Goal: Information Seeking & Learning: Learn about a topic

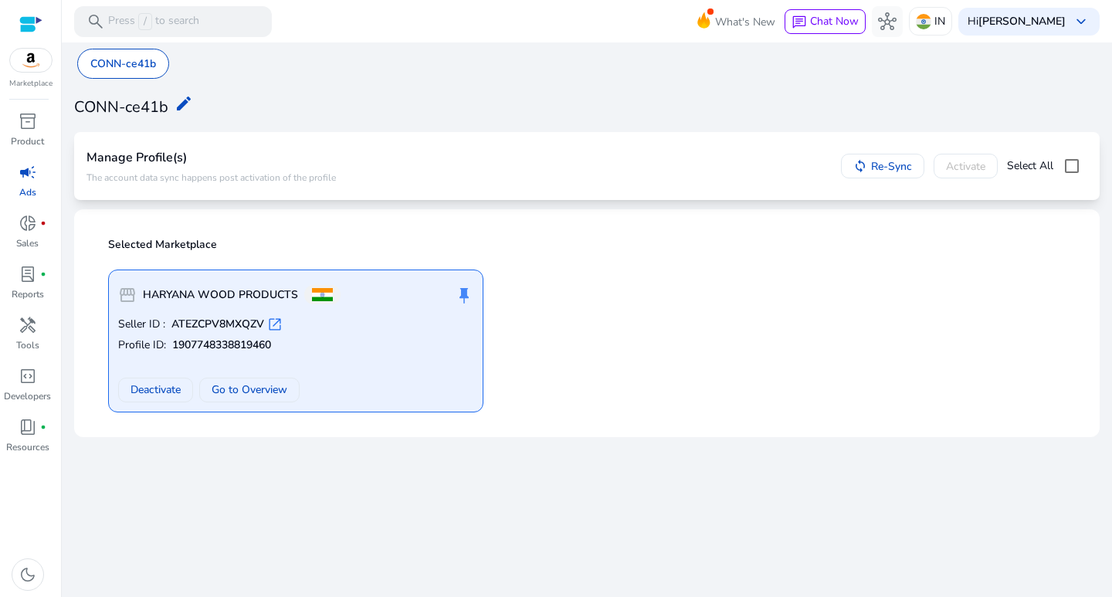
click at [30, 178] on span "campaign" at bounding box center [28, 172] width 19 height 19
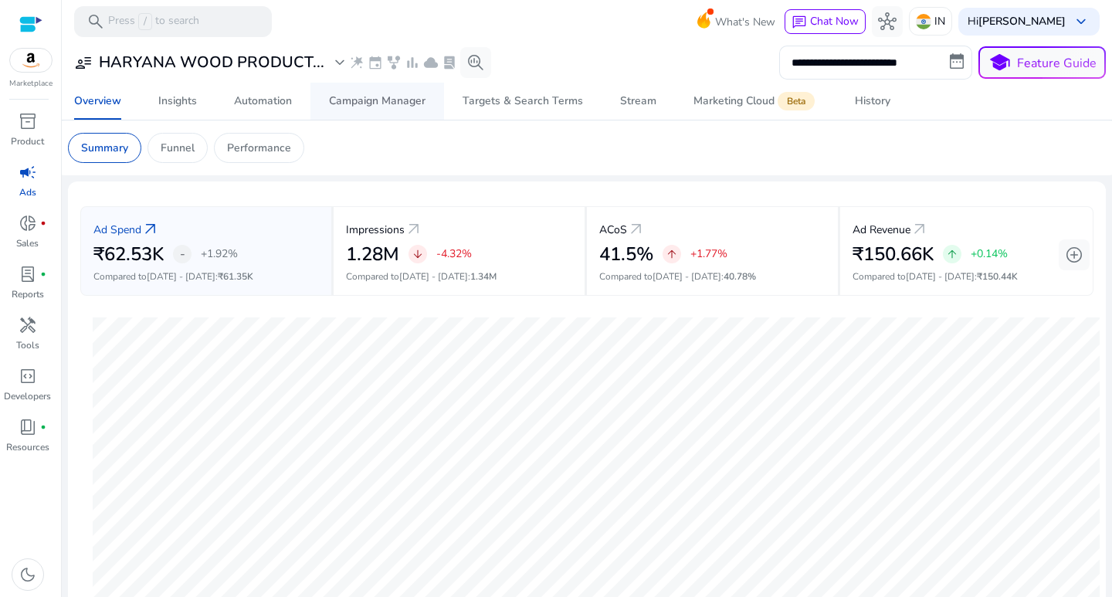
click at [385, 96] on div "Campaign Manager" at bounding box center [377, 101] width 96 height 11
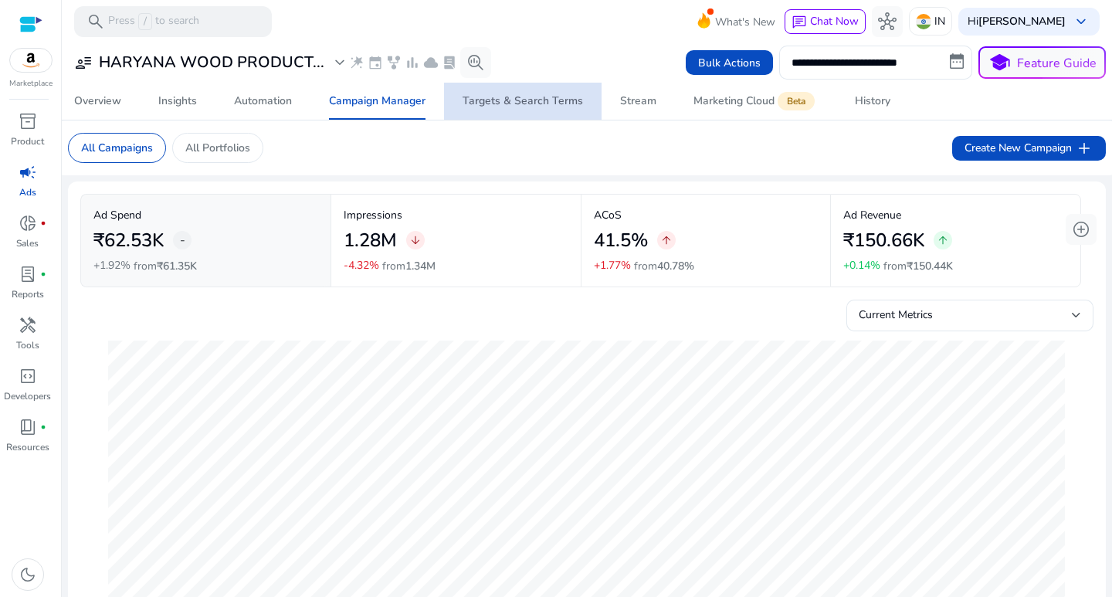
click at [533, 96] on div "Targets & Search Terms" at bounding box center [522, 101] width 120 height 11
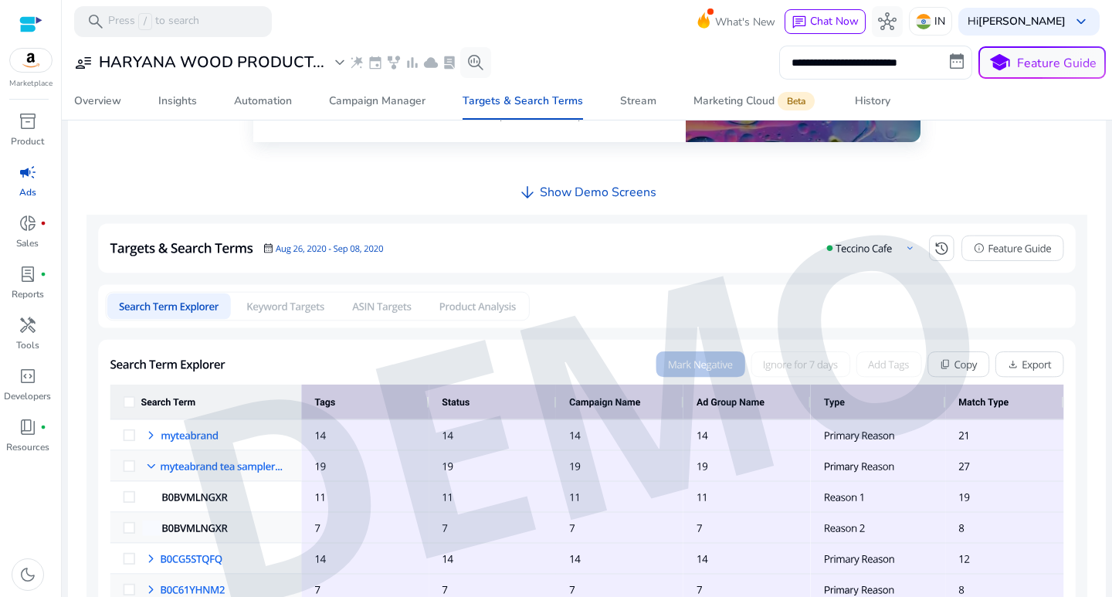
scroll to position [502, 0]
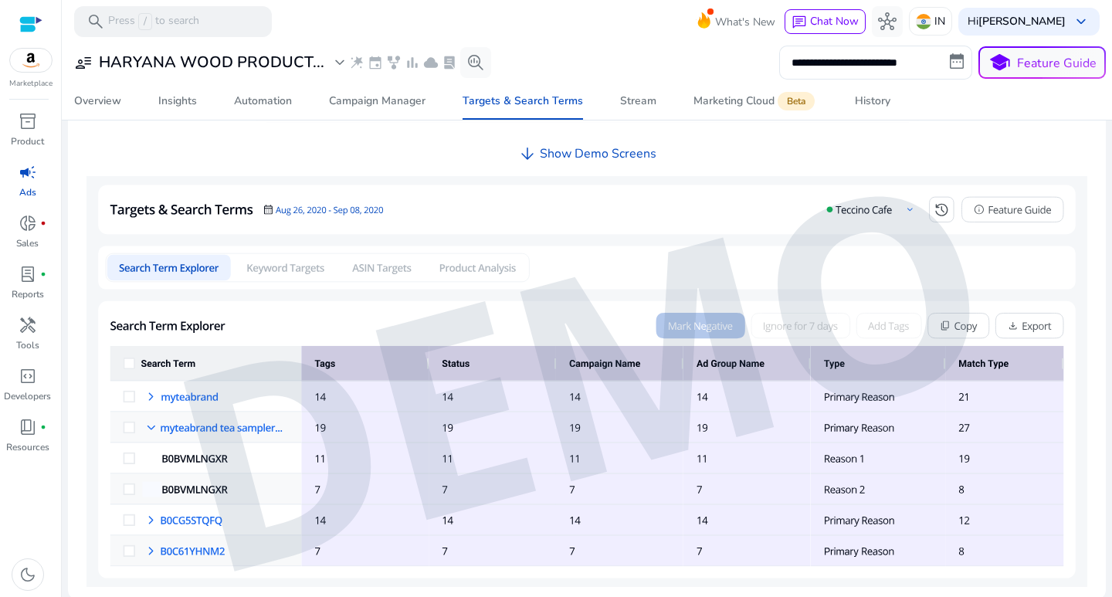
click at [293, 266] on img at bounding box center [586, 381] width 1001 height 411
click at [182, 266] on img at bounding box center [586, 381] width 1001 height 411
click at [598, 151] on h4 "Show Demo Screens" at bounding box center [598, 154] width 117 height 15
click at [325, 209] on img at bounding box center [586, 381] width 1001 height 411
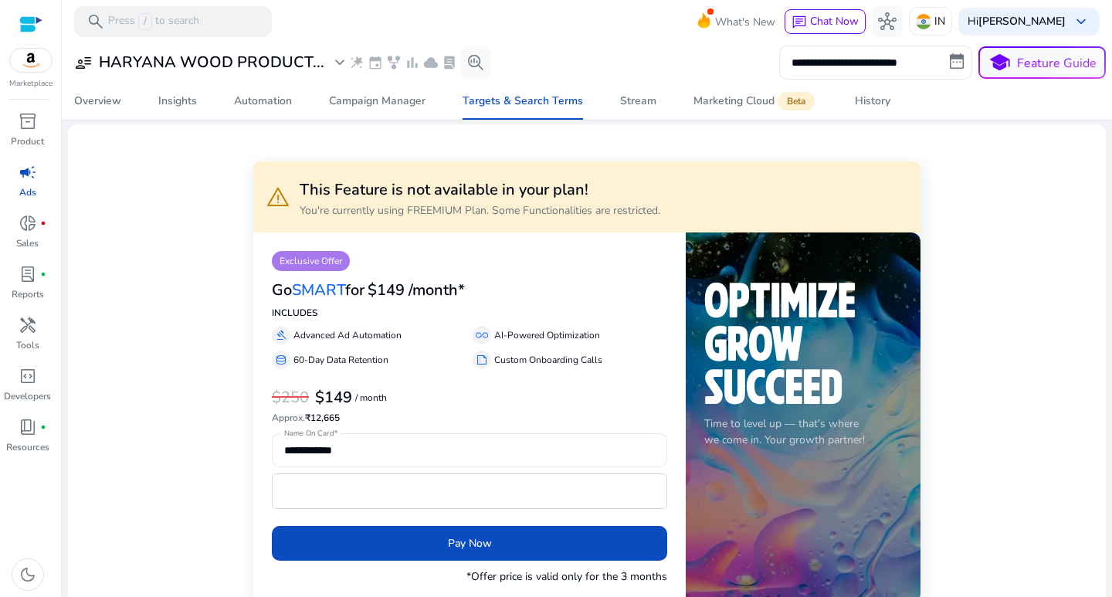
scroll to position [0, 0]
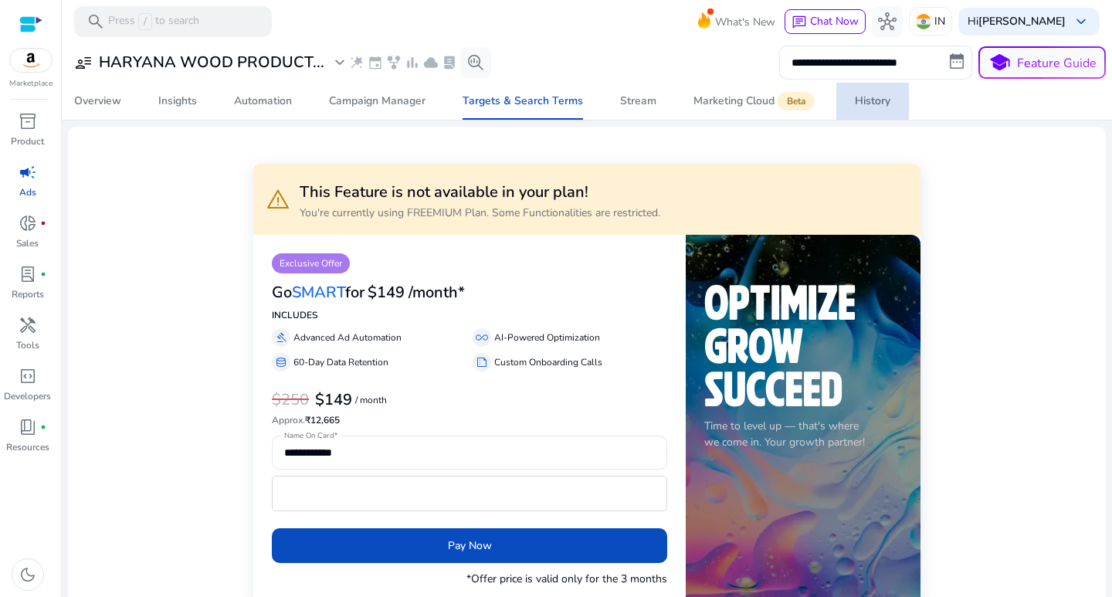
click at [881, 98] on div "History" at bounding box center [873, 101] width 36 height 11
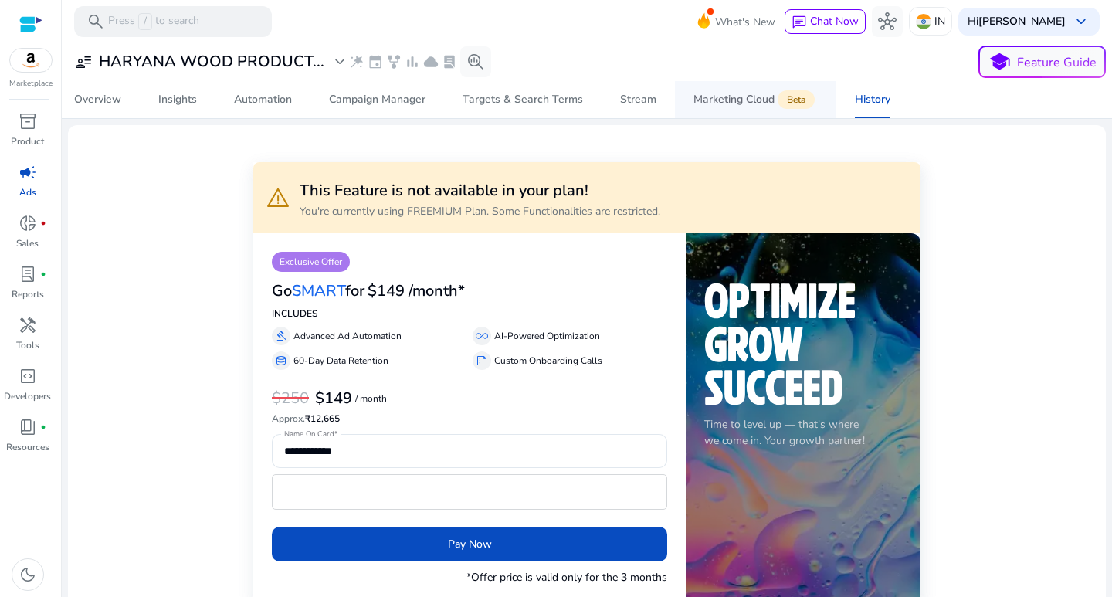
click at [740, 99] on div "Marketing Cloud Beta" at bounding box center [755, 99] width 124 height 12
